Goal: Information Seeking & Learning: Check status

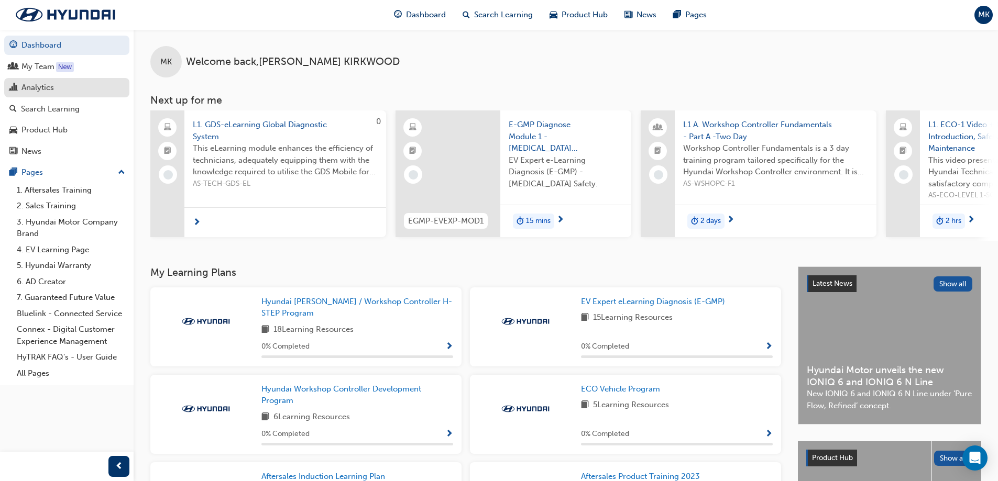
click at [45, 82] on div "Analytics" at bounding box center [37, 88] width 32 height 12
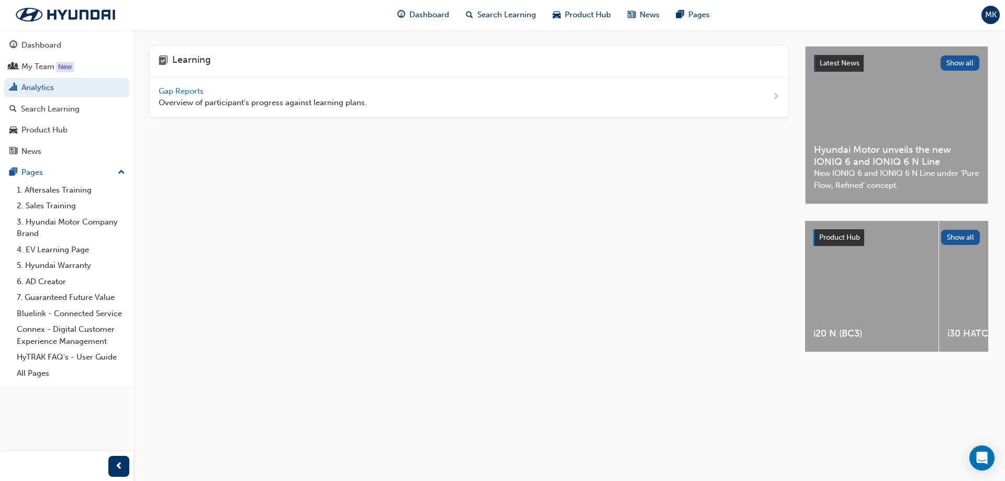
click at [182, 92] on span "Gap Reports" at bounding box center [182, 90] width 47 height 9
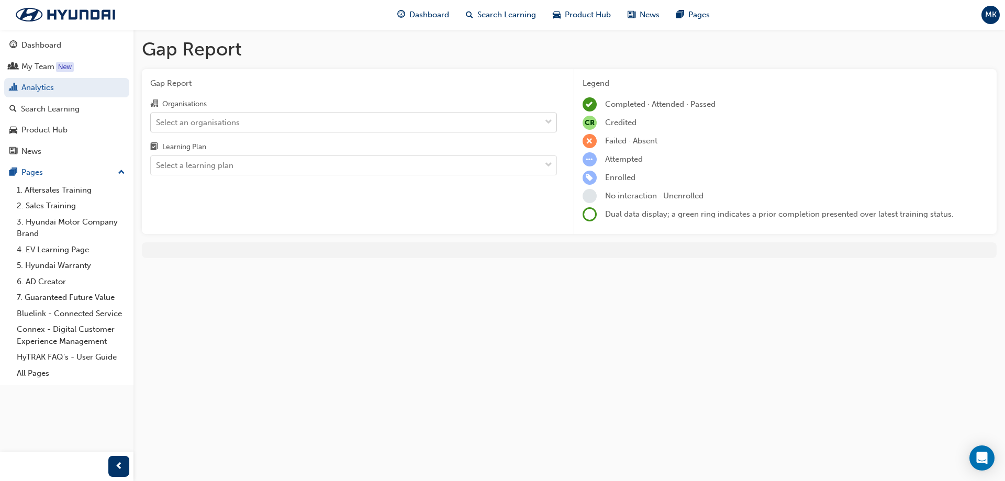
click at [263, 123] on div "Select an organisations" at bounding box center [346, 122] width 390 height 18
click at [157, 123] on input "Organisations Select an organisations" at bounding box center [156, 121] width 1 height 9
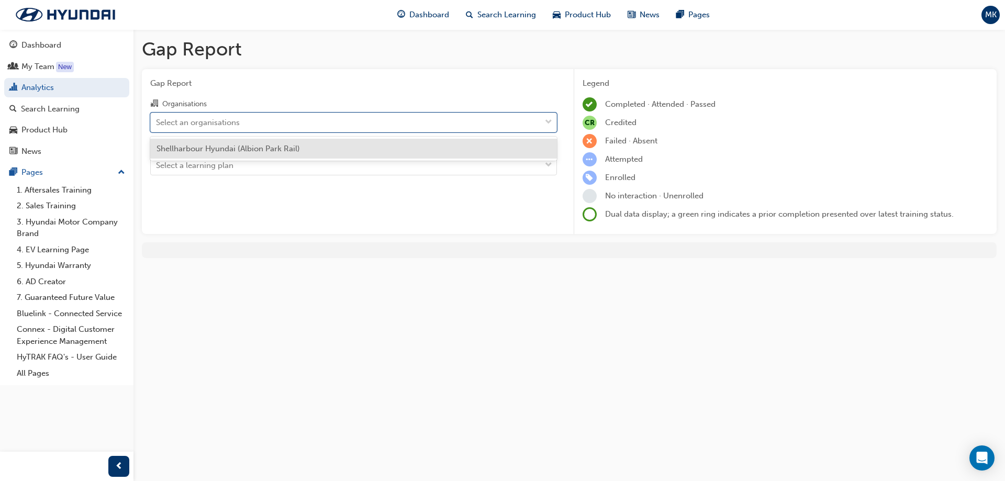
click at [263, 146] on span "Shellharbour Hyundai (Albion Park Rail)" at bounding box center [228, 148] width 143 height 9
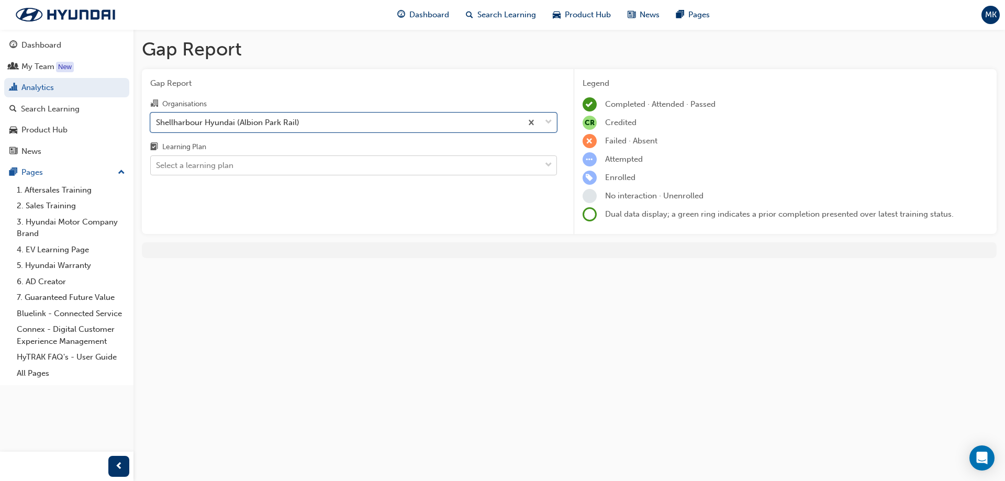
click at [263, 159] on div "Select a learning plan" at bounding box center [346, 166] width 390 height 18
click at [157, 161] on input "Learning Plan Select a learning plan" at bounding box center [156, 165] width 1 height 9
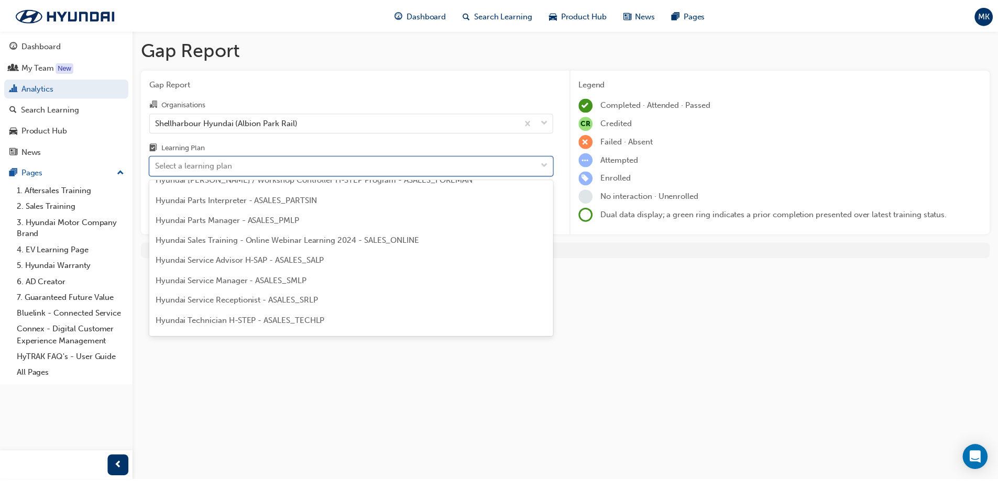
scroll to position [262, 0]
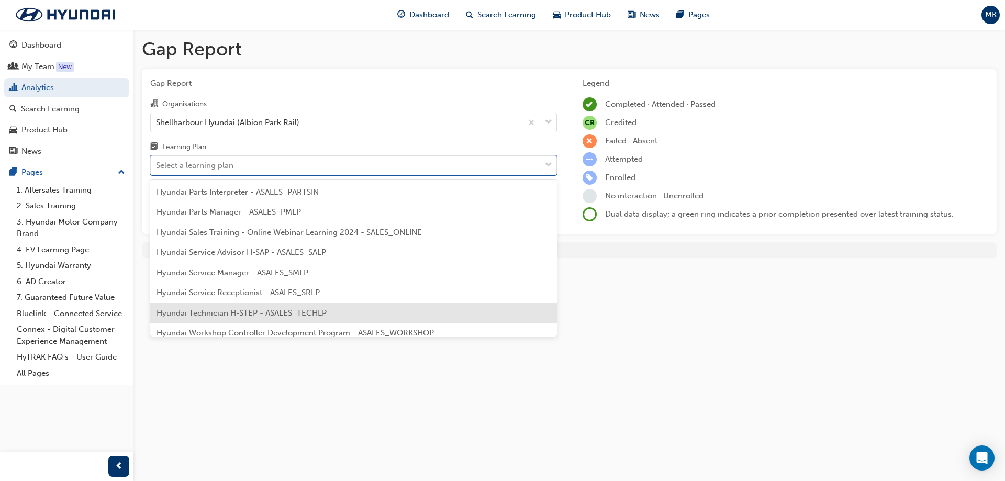
click at [242, 312] on span "Hyundai Technician H-STEP - ASALES_TECHLP" at bounding box center [242, 312] width 170 height 9
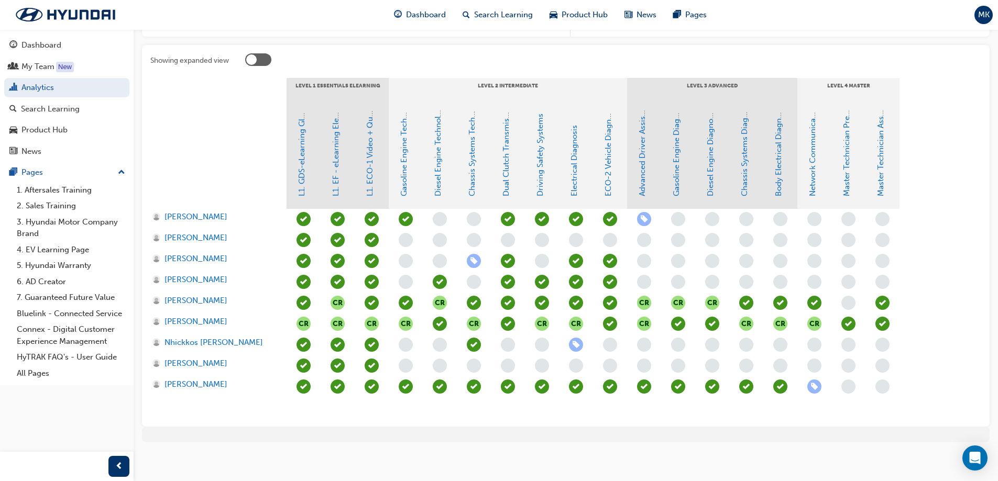
scroll to position [202, 0]
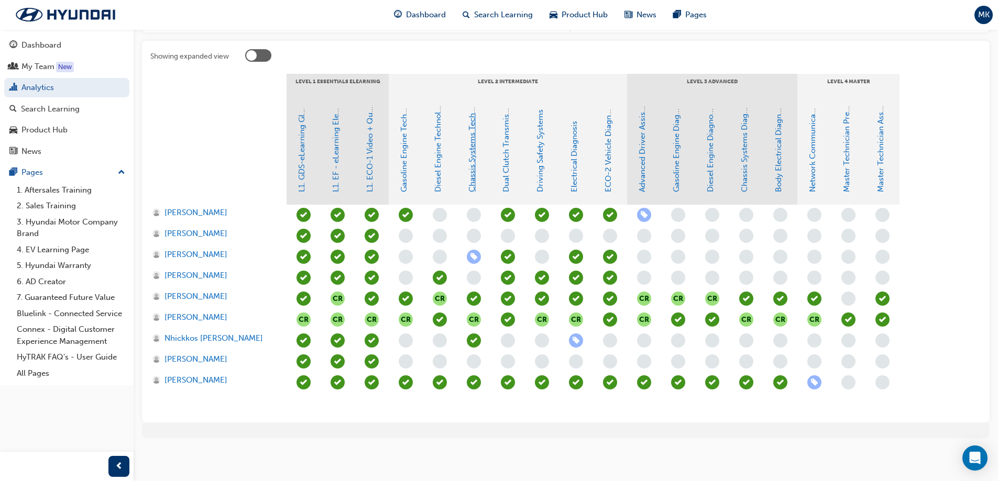
click at [472, 183] on link "Chassis Systems Technology" at bounding box center [471, 140] width 9 height 104
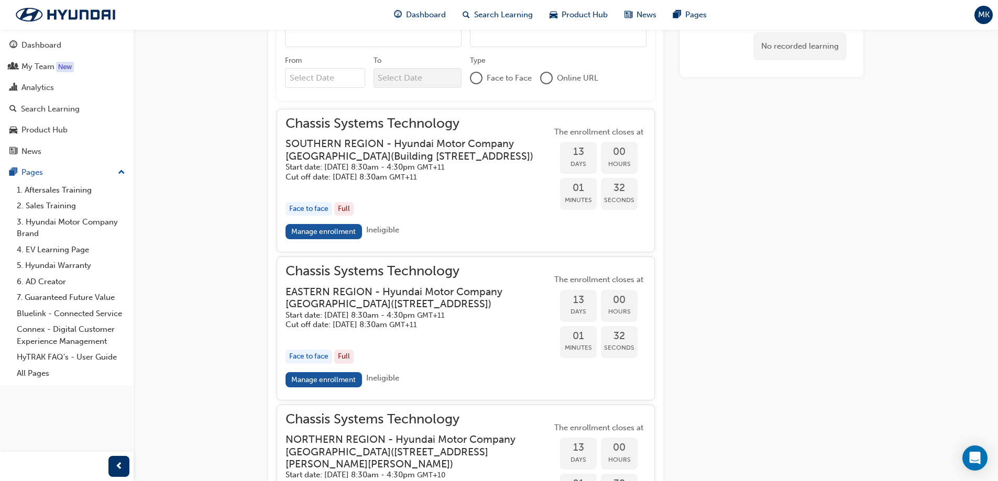
scroll to position [884, 0]
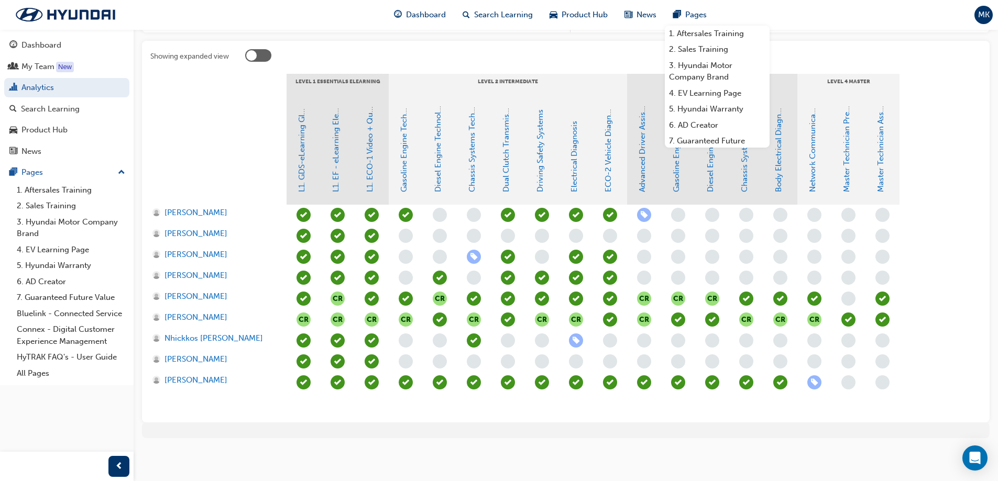
scroll to position [202, 0]
click at [195, 317] on span "[PERSON_NAME]" at bounding box center [195, 318] width 63 height 12
